Goal: Download file/media

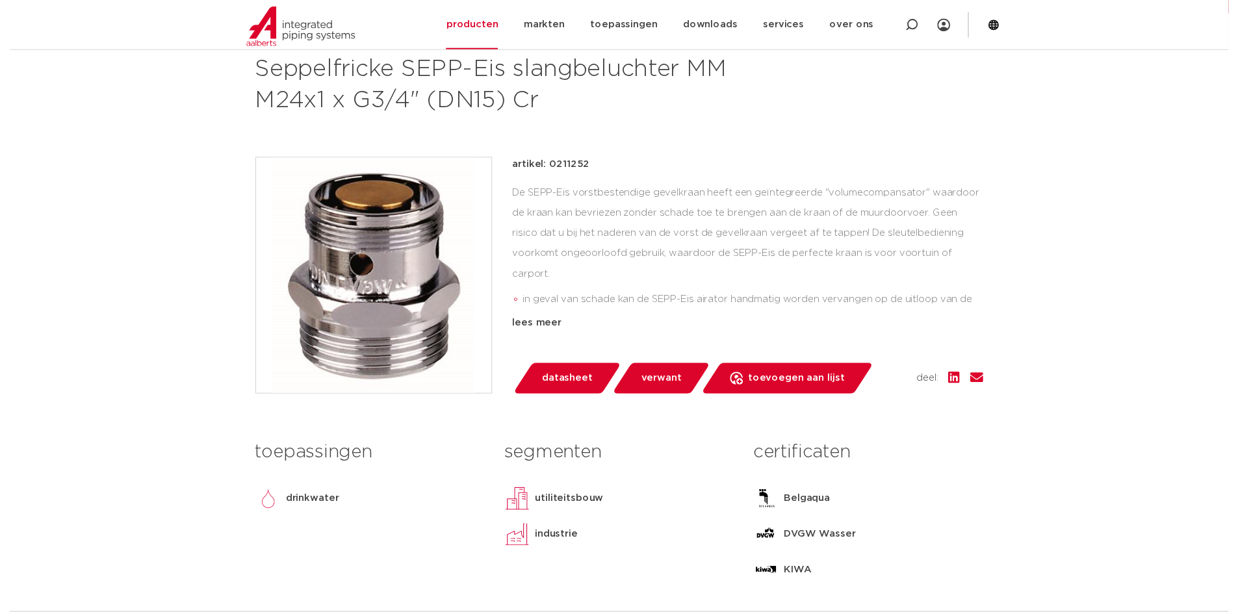
scroll to position [260, 0]
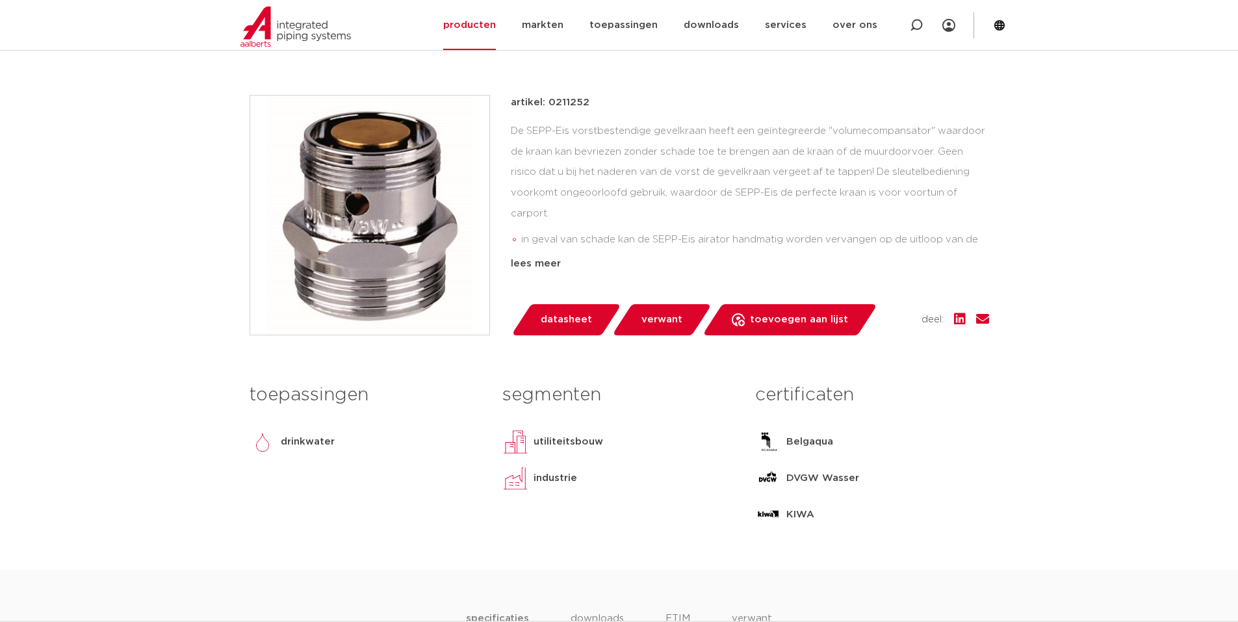
click at [554, 320] on span "datasheet" at bounding box center [566, 319] width 51 height 21
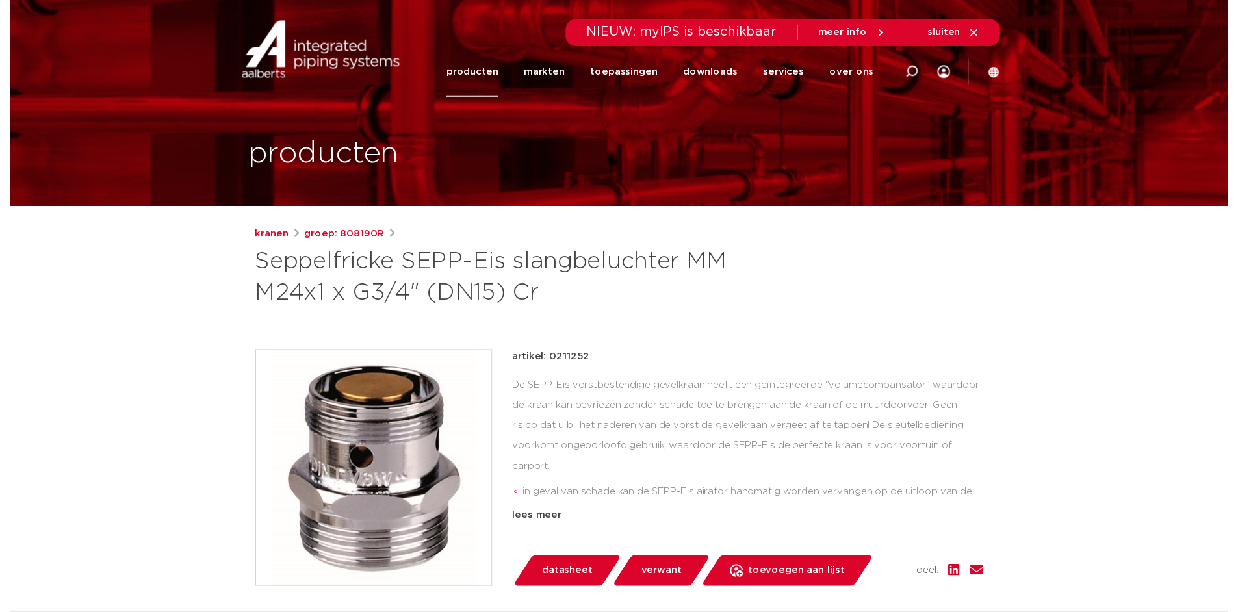
scroll to position [195, 0]
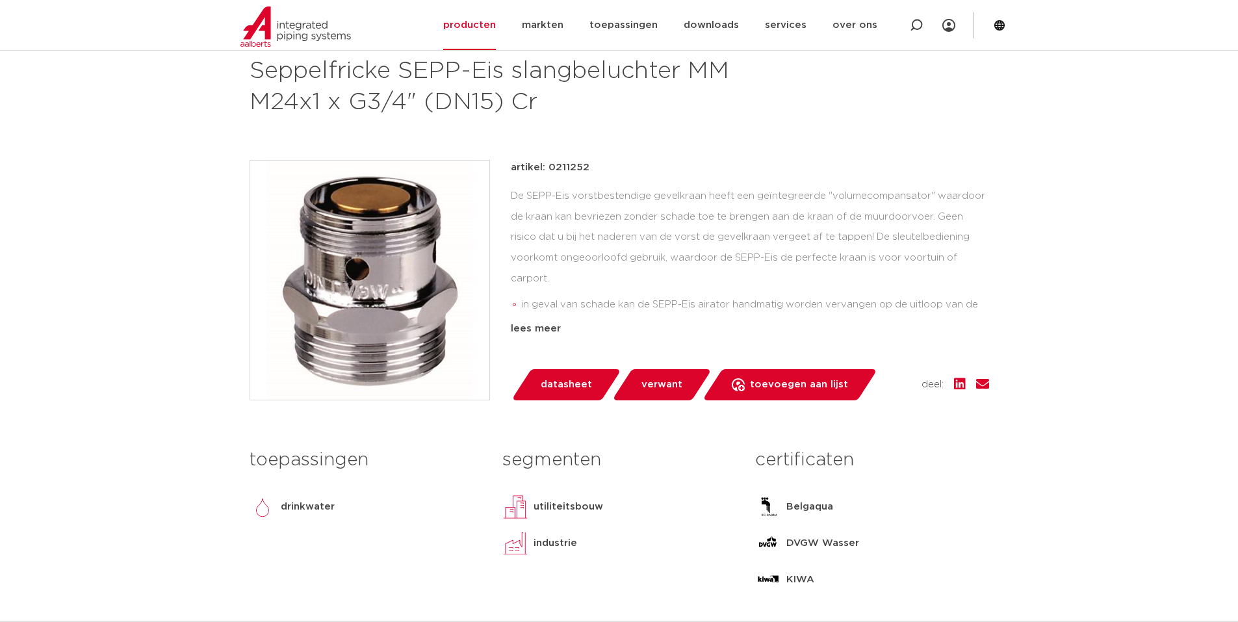
click at [560, 385] on span "datasheet" at bounding box center [566, 384] width 51 height 21
